Goal: Book appointment/travel/reservation

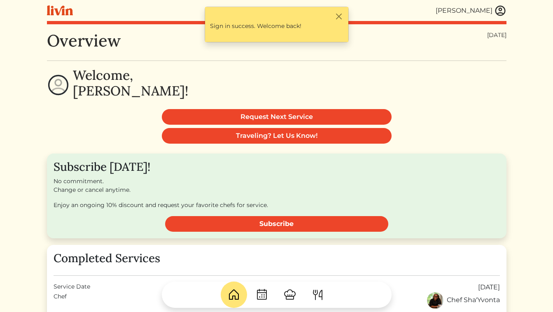
click at [502, 5] on img at bounding box center [500, 11] width 12 height 12
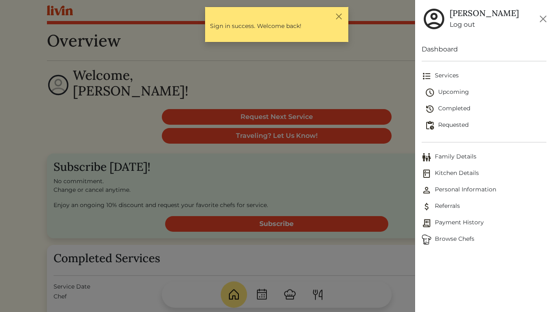
click at [332, 73] on div at bounding box center [276, 156] width 553 height 312
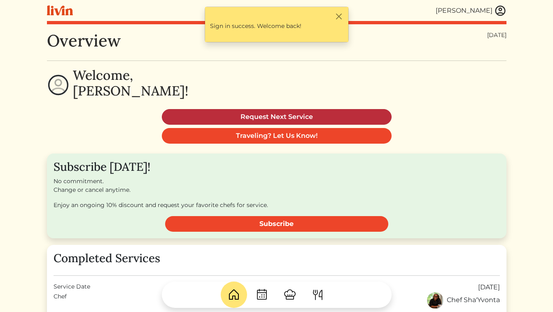
click at [308, 111] on link "Request Next Service" at bounding box center [277, 117] width 230 height 16
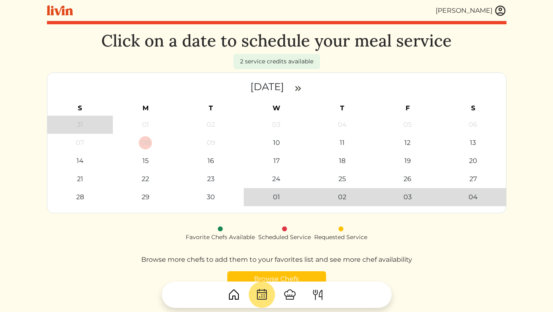
click at [395, 83] on nav "[DATE]" at bounding box center [276, 86] width 445 height 15
click at [281, 197] on div "01" at bounding box center [275, 196] width 13 height 13
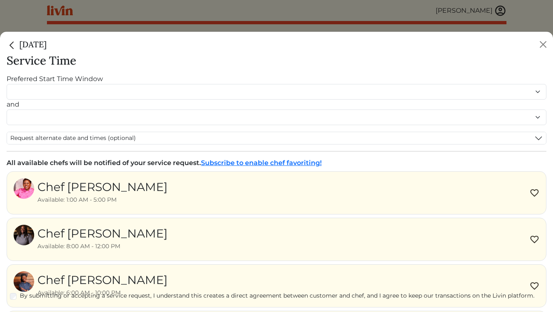
click at [12, 46] on img "Close" at bounding box center [12, 45] width 11 height 11
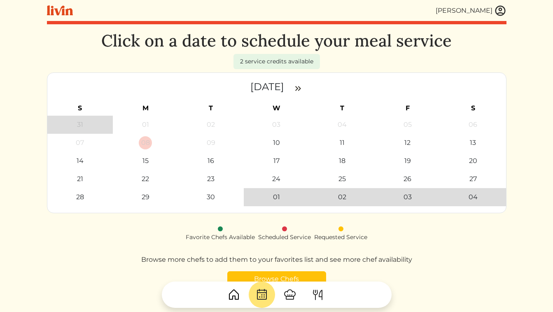
click at [302, 58] on div "2 service credits available" at bounding box center [276, 61] width 86 height 15
click at [384, 16] on div "[PERSON_NAME]" at bounding box center [276, 10] width 459 height 21
click at [279, 13] on div "[PERSON_NAME]" at bounding box center [276, 10] width 459 height 21
click at [80, 160] on div "14" at bounding box center [79, 160] width 13 height 13
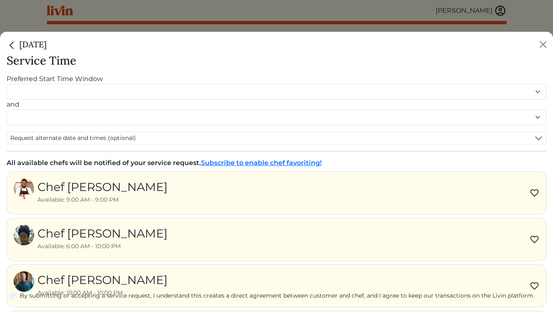
click at [7, 47] on img "Close" at bounding box center [12, 45] width 11 height 11
